Goal: Information Seeking & Learning: Understand process/instructions

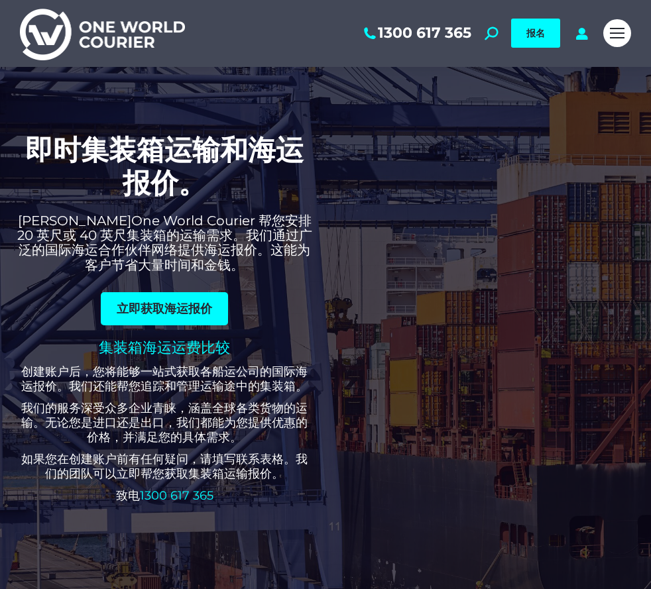
click at [50, 288] on div "即时集装箱运输和海运报价。 [PERSON_NAME]One World Courier 帮您安排 20 英尺或 40 英尺集装箱的运输需求。我们通过广泛的国…" at bounding box center [171, 321] width 309 height 377
drag, startPoint x: 48, startPoint y: 215, endPoint x: 165, endPoint y: 214, distance: 116.7
click at [165, 214] on font "[PERSON_NAME]One World Courier 帮您安排 20 英尺或 40 英尺集装箱的运输需求。我们通过广泛的国际海运合作伙伴网络提供海运报…" at bounding box center [164, 243] width 295 height 60
copy font "One World Courier"
click at [270, 174] on h2 "即时集装箱运输和海运报价。" at bounding box center [165, 166] width 296 height 67
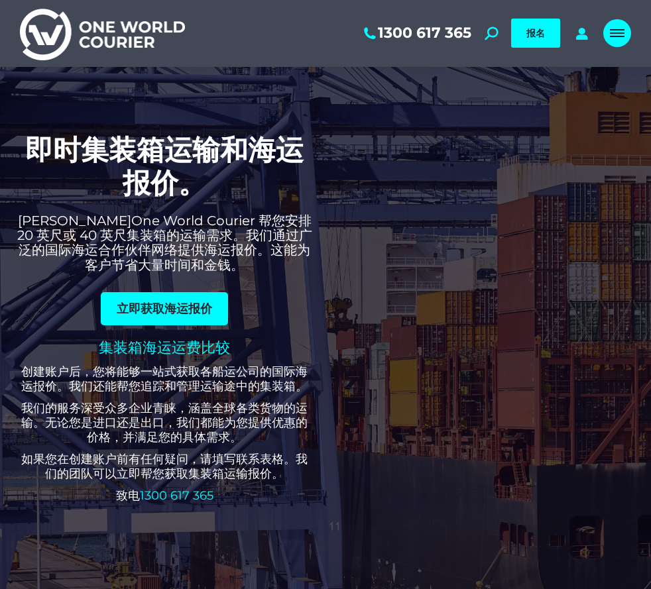
click at [612, 36] on div "移动菜单图标" at bounding box center [617, 33] width 15 height 11
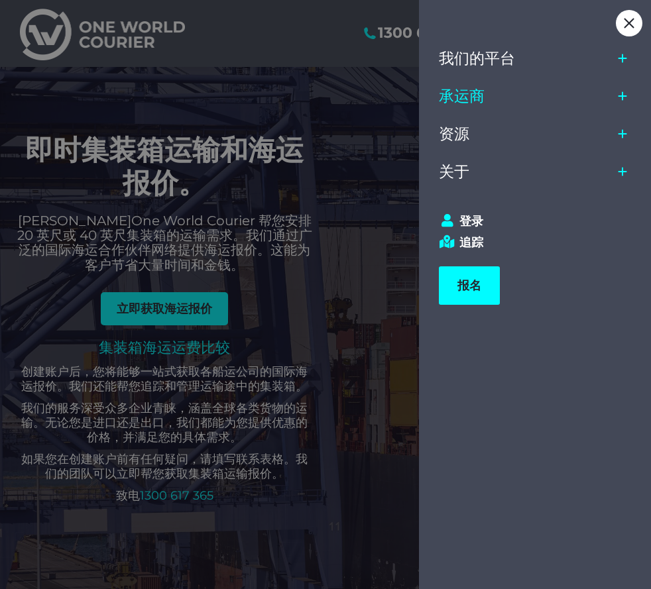
click at [456, 95] on font "承运商" at bounding box center [462, 96] width 46 height 19
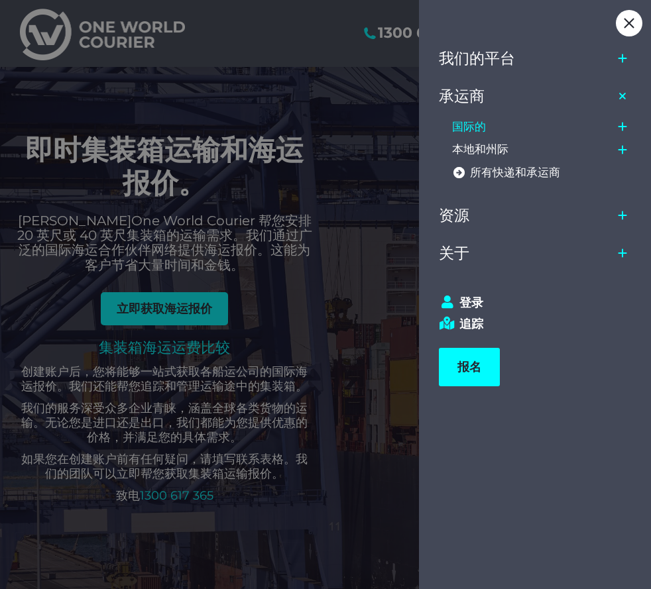
click at [480, 125] on font "国际的" at bounding box center [469, 126] width 34 height 13
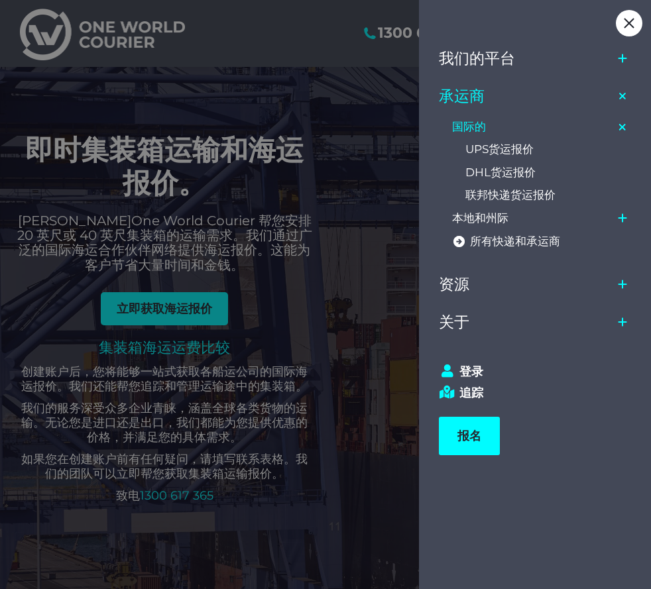
click at [193, 75] on div at bounding box center [325, 294] width 651 height 589
